Goal: Task Accomplishment & Management: Manage account settings

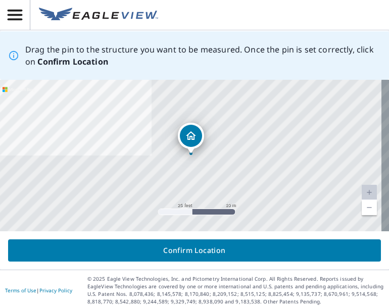
scroll to position [146, 0]
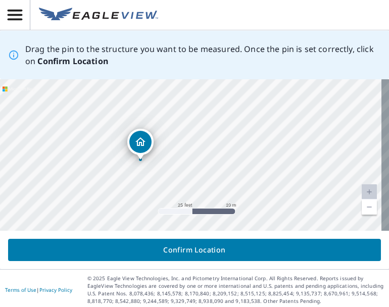
drag, startPoint x: 187, startPoint y: 211, endPoint x: 136, endPoint y: 217, distance: 50.8
click at [136, 217] on div "[STREET_ADDRESS][PERSON_NAME]" at bounding box center [194, 154] width 389 height 151
drag, startPoint x: 189, startPoint y: 107, endPoint x: 311, endPoint y: 211, distance: 160.4
click at [311, 211] on div "[STREET_ADDRESS][PERSON_NAME]" at bounding box center [194, 154] width 389 height 151
drag, startPoint x: 261, startPoint y: 95, endPoint x: 46, endPoint y: 154, distance: 221.9
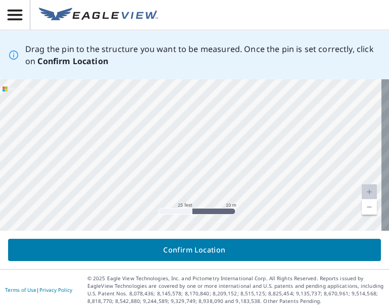
click at [46, 154] on div "[STREET_ADDRESS][PERSON_NAME]" at bounding box center [194, 154] width 389 height 151
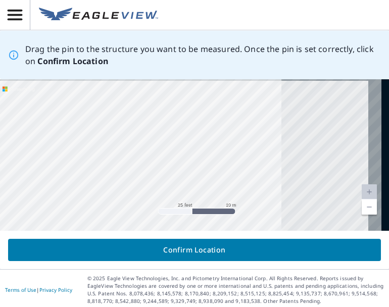
drag, startPoint x: 334, startPoint y: 147, endPoint x: 100, endPoint y: 140, distance: 233.9
click at [100, 140] on div "[STREET_ADDRESS][PERSON_NAME]" at bounding box center [194, 154] width 389 height 151
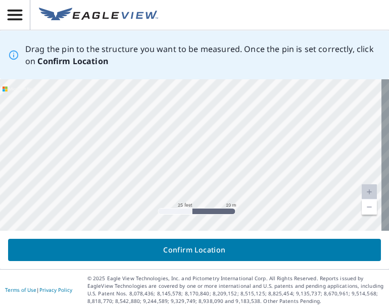
click at [192, 123] on div "[STREET_ADDRESS][PERSON_NAME]" at bounding box center [194, 154] width 389 height 151
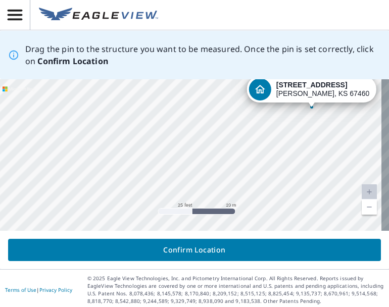
drag, startPoint x: 182, startPoint y: 137, endPoint x: 302, endPoint y: 91, distance: 128.6
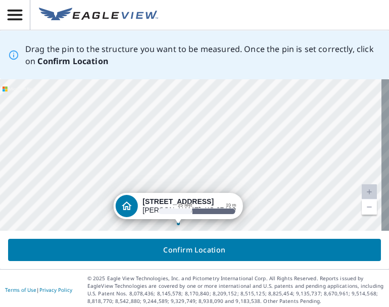
drag, startPoint x: 307, startPoint y: 109, endPoint x: 295, endPoint y: 179, distance: 71.8
click at [295, 179] on div "[STREET_ADDRESS][PERSON_NAME]" at bounding box center [194, 154] width 389 height 151
click at [362, 207] on link "Current Level 20, Zoom Out" at bounding box center [369, 206] width 15 height 15
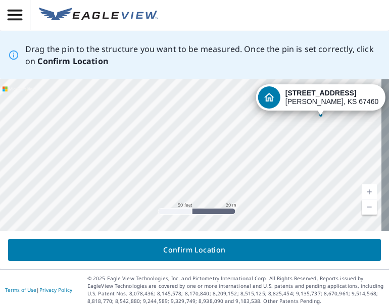
drag, startPoint x: 173, startPoint y: 169, endPoint x: 309, endPoint y: 95, distance: 154.7
click at [309, 95] on div "[STREET_ADDRESS][PERSON_NAME]" at bounding box center [194, 154] width 389 height 151
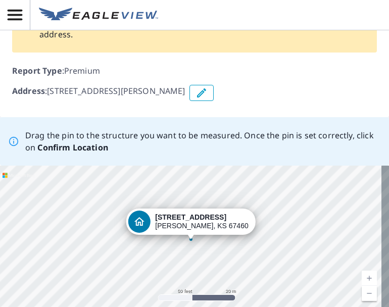
scroll to position [35, 0]
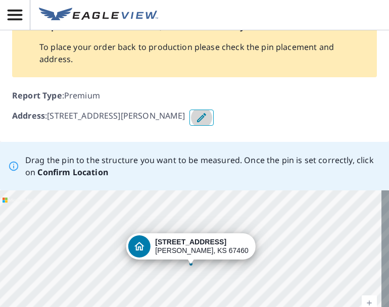
click at [206, 117] on icon "button" at bounding box center [201, 117] width 9 height 9
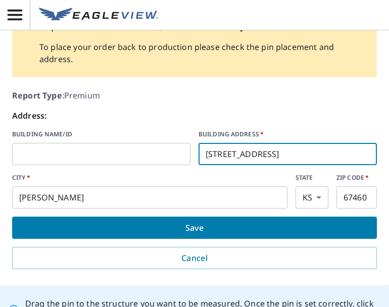
click at [215, 153] on input "[STREET_ADDRESS]" at bounding box center [287, 154] width 178 height 28
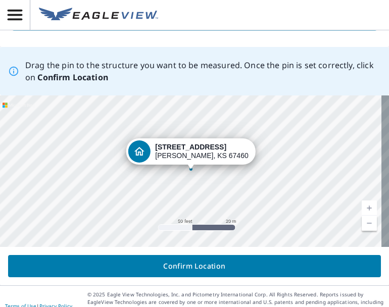
scroll to position [269, 0]
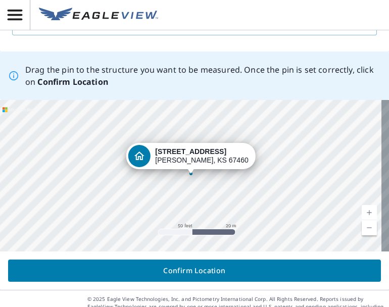
type input "[STREET_ADDRESS]"
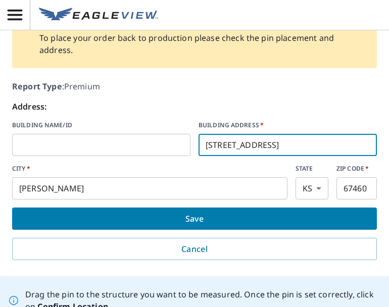
scroll to position [48, 0]
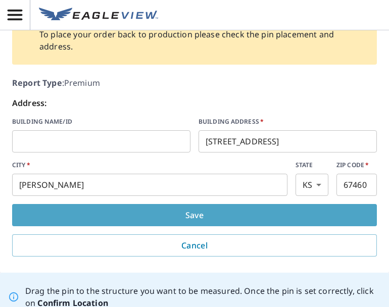
click at [209, 213] on span "Save" at bounding box center [194, 215] width 348 height 14
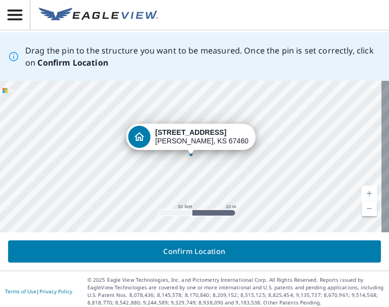
scroll to position [149, 0]
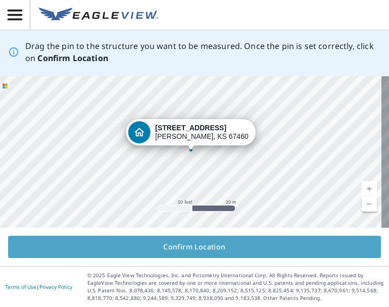
click at [209, 243] on span "Confirm Location" at bounding box center [194, 247] width 356 height 13
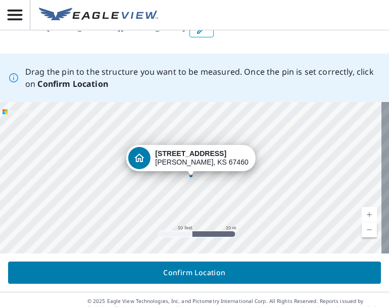
scroll to position [182, 0]
